Goal: Task Accomplishment & Management: Manage account settings

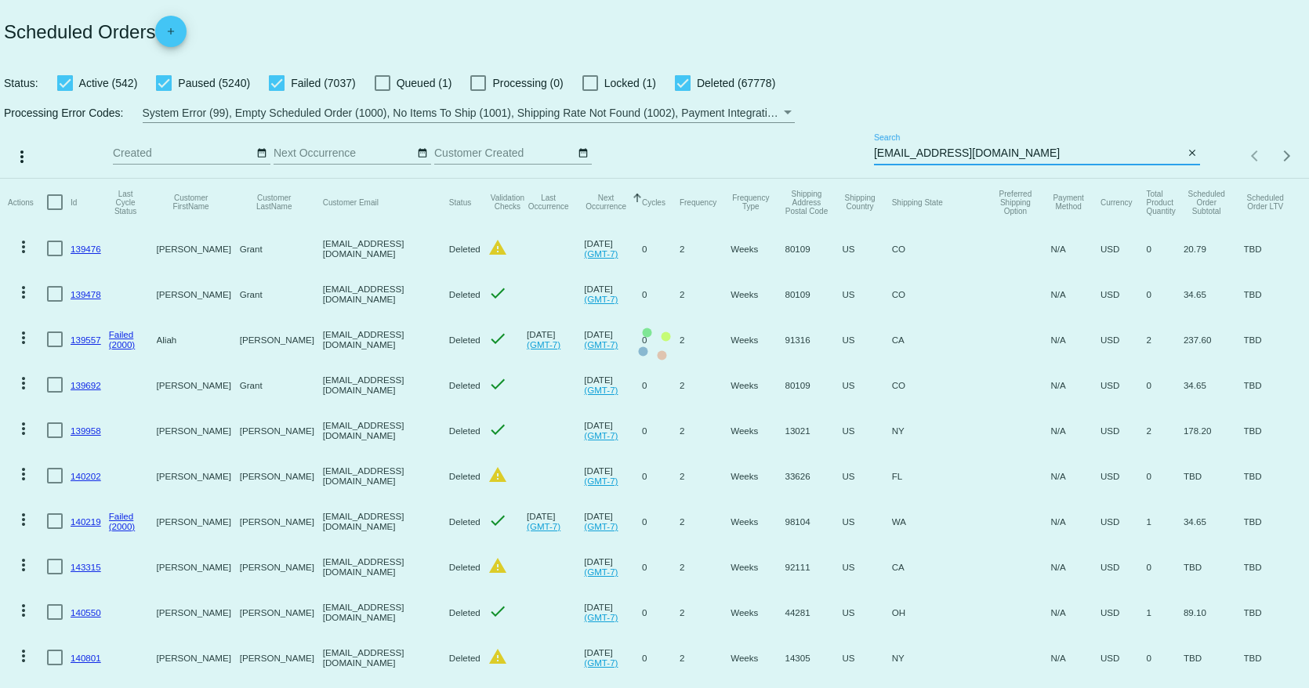
type input "[EMAIL_ADDRESS][DOMAIN_NAME]"
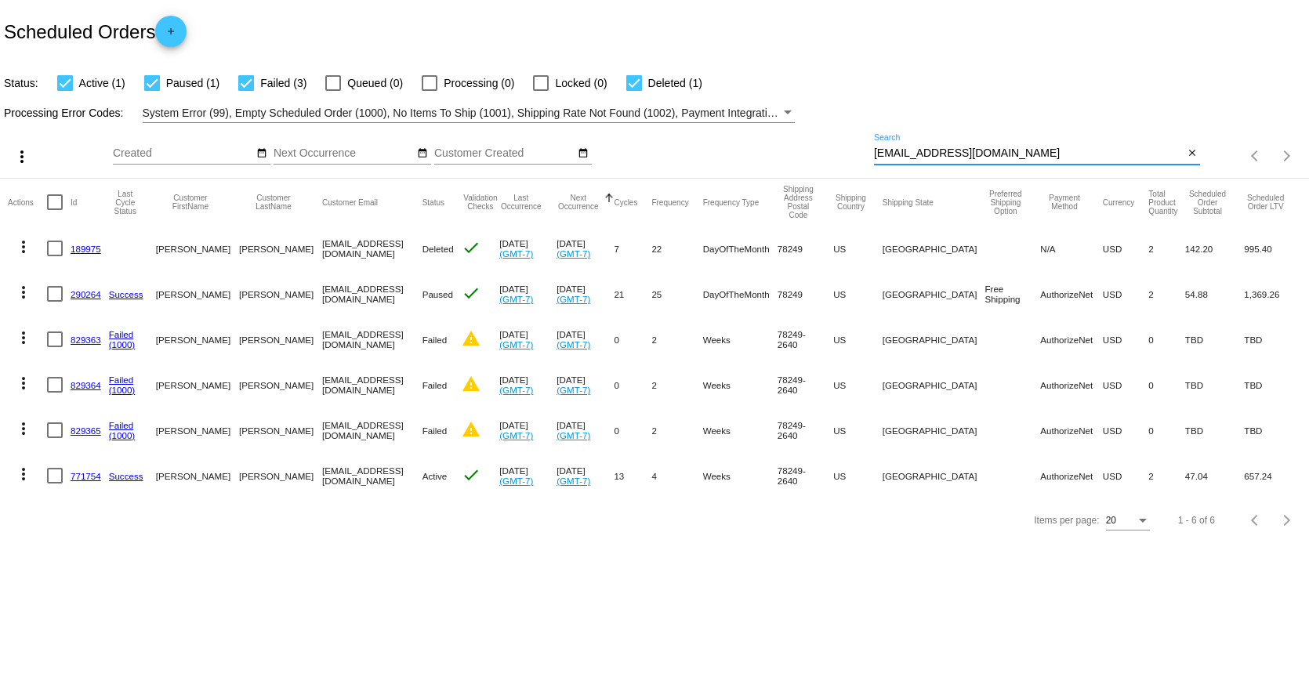
click at [83, 478] on link "771754" at bounding box center [86, 476] width 31 height 10
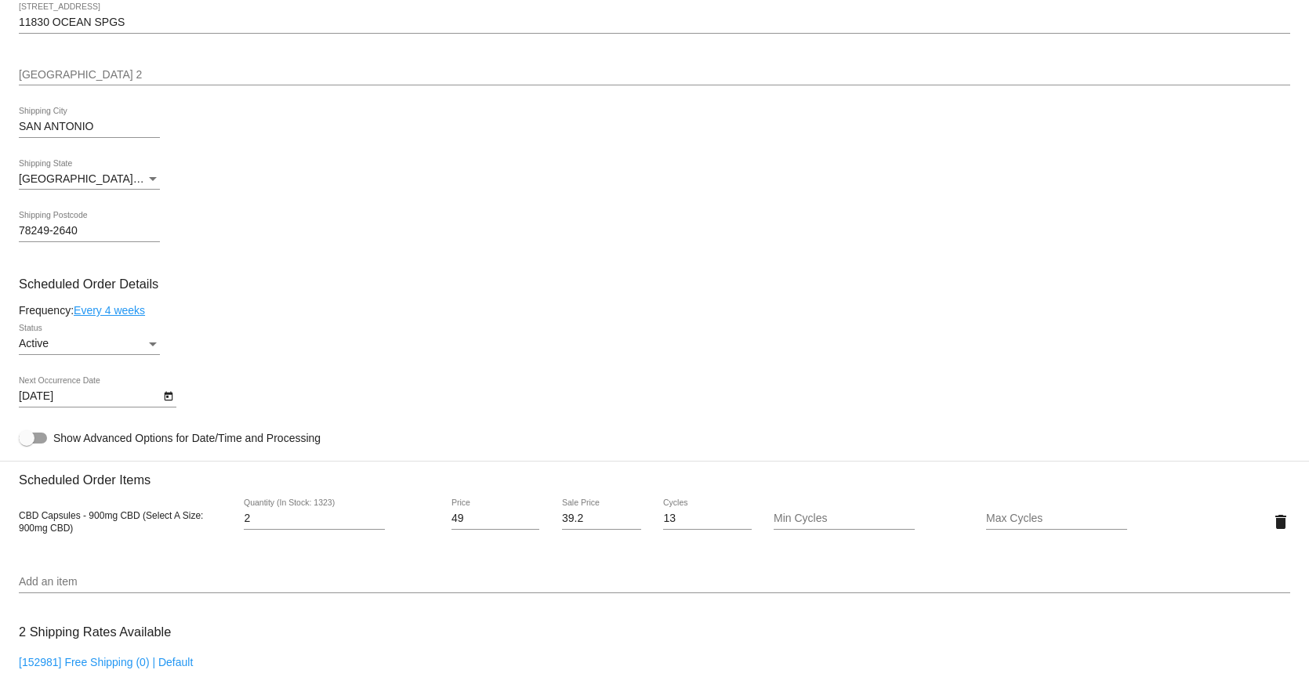
scroll to position [705, 0]
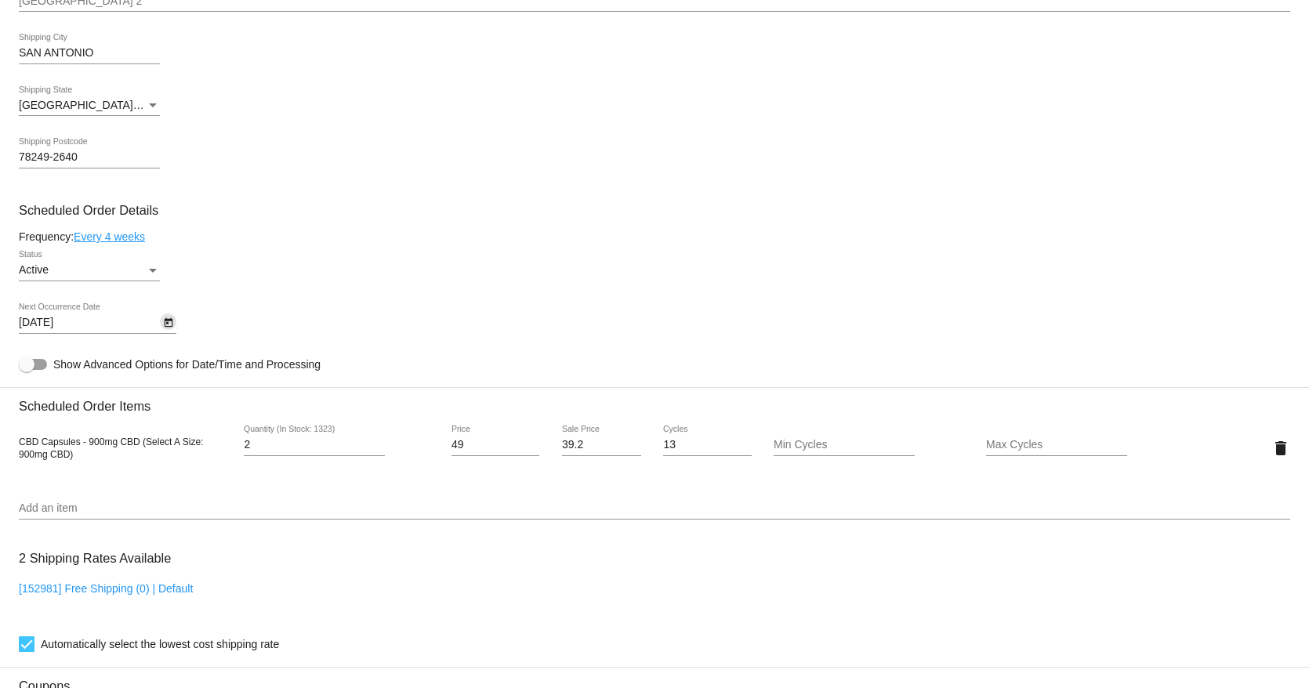
click at [165, 319] on icon "Open calendar" at bounding box center [168, 322] width 9 height 9
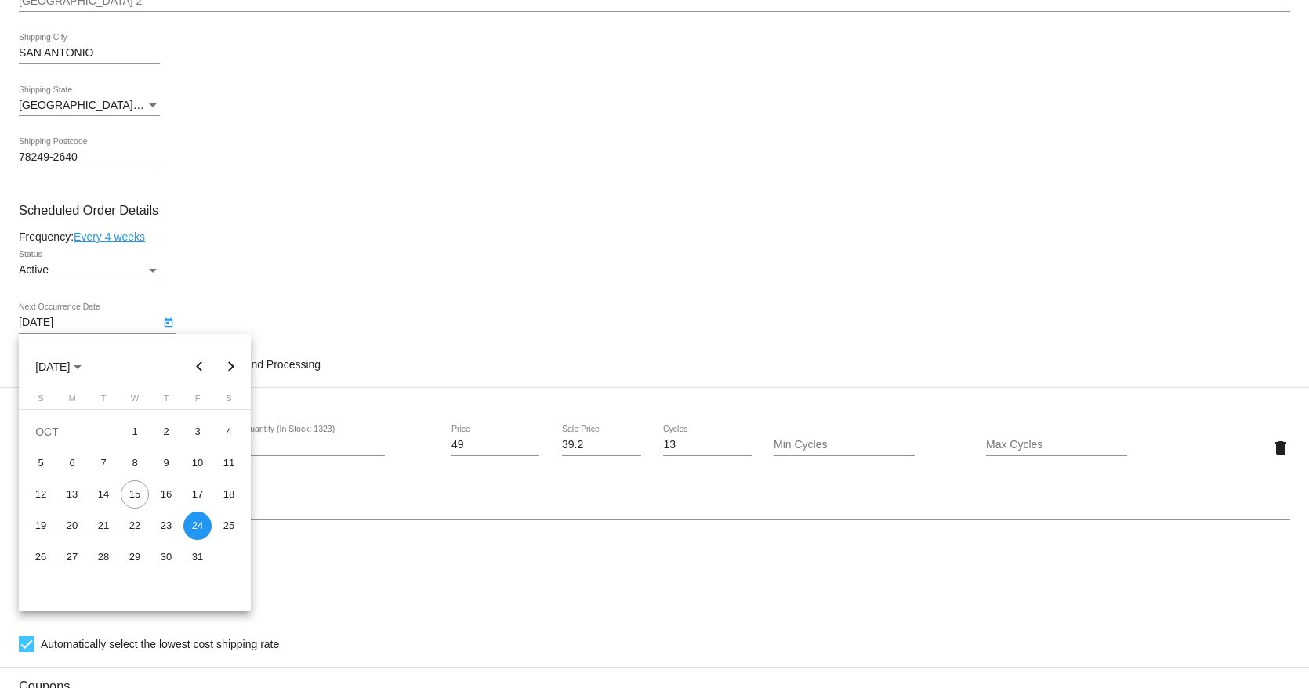
click at [229, 363] on button "Next month" at bounding box center [231, 366] width 31 height 31
click at [200, 364] on button "Previous month" at bounding box center [199, 366] width 31 height 31
click at [231, 366] on button "Next month" at bounding box center [231, 366] width 31 height 31
click at [78, 561] on div "24" at bounding box center [72, 557] width 28 height 28
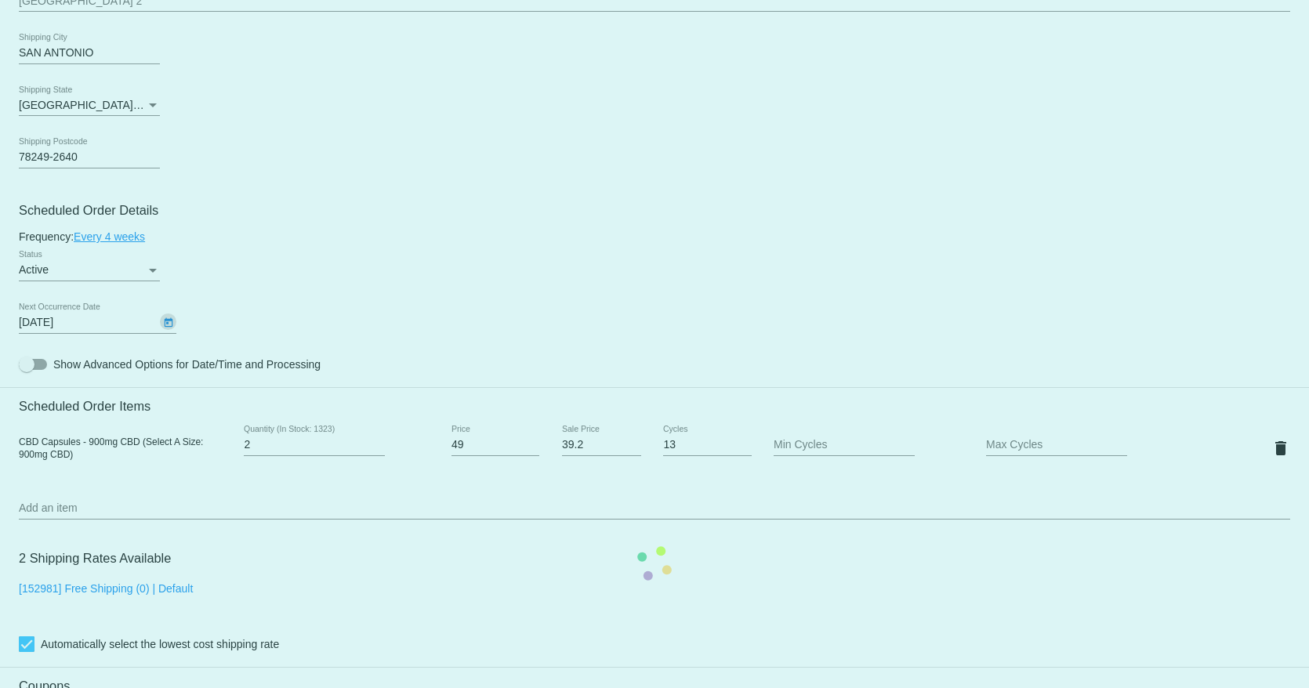
type input "[DATE]"
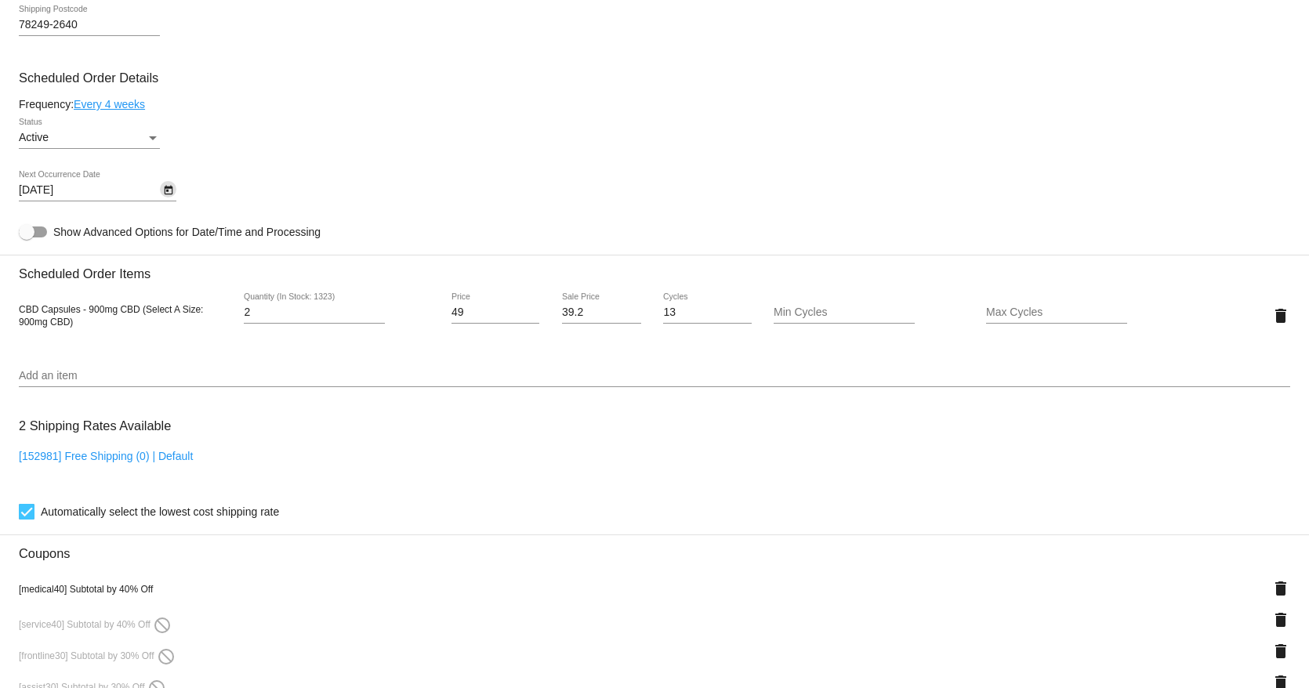
scroll to position [1518, 0]
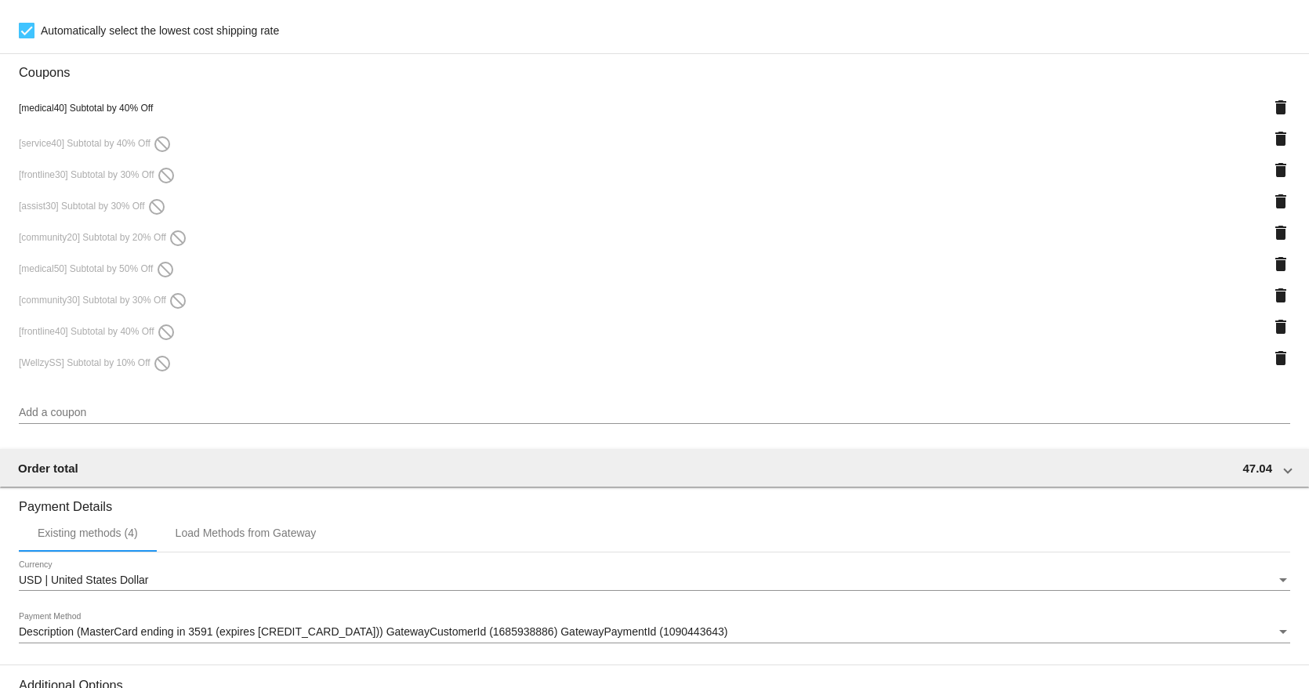
scroll to position [812, 0]
